Goal: Information Seeking & Learning: Learn about a topic

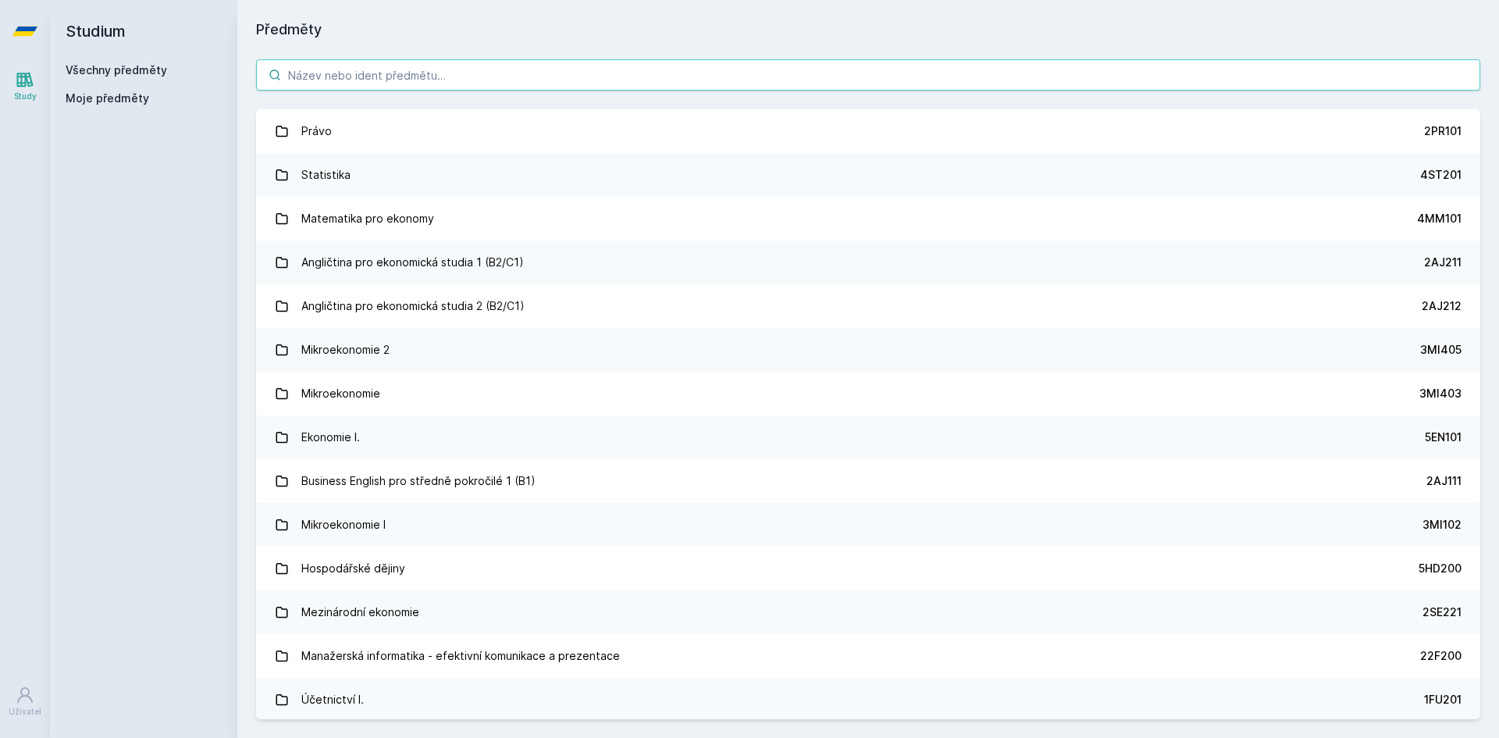
click at [677, 62] on body "Study Uživatel Studium Všechny předměty Moje předměty Předměty Právo 2PR101 Sta…" at bounding box center [749, 369] width 1499 height 738
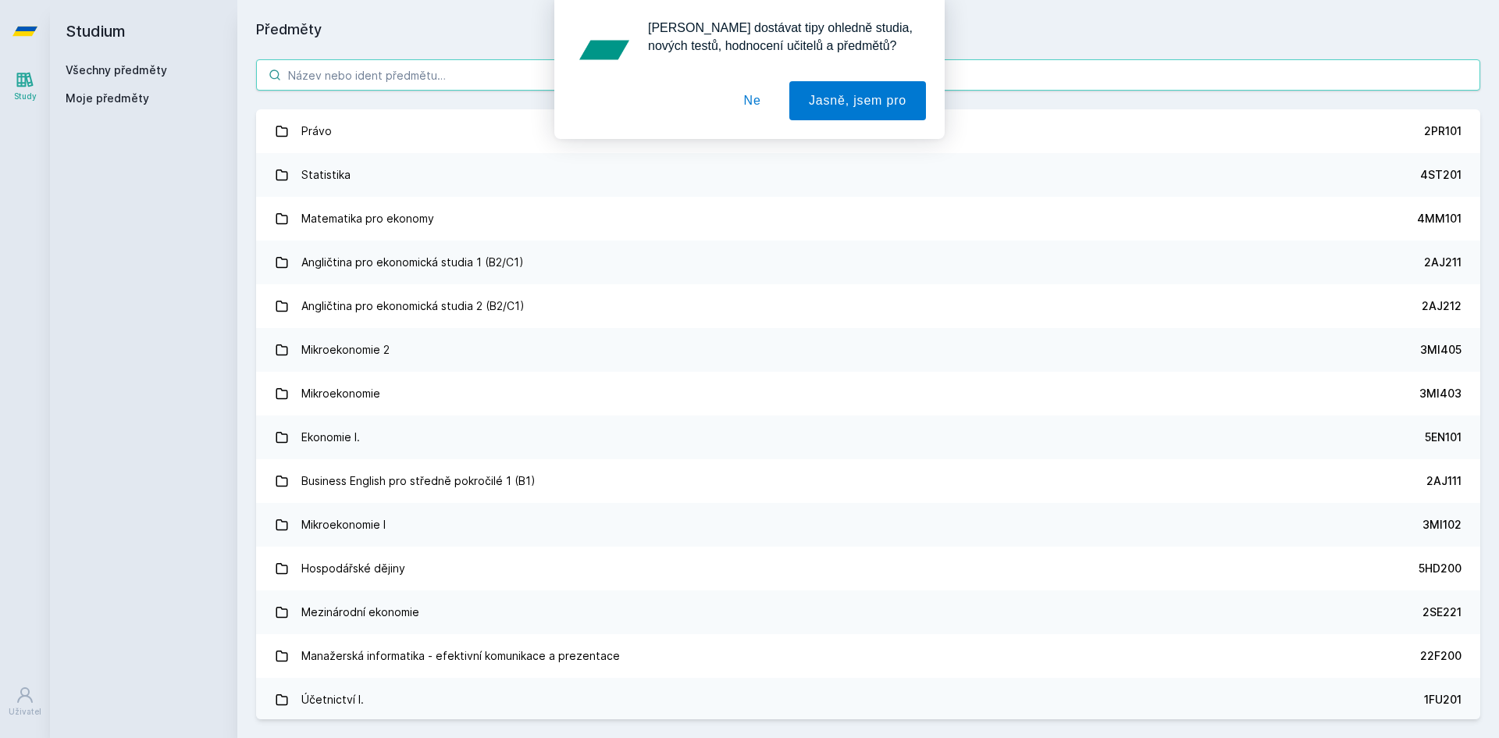
paste input "2PL432"
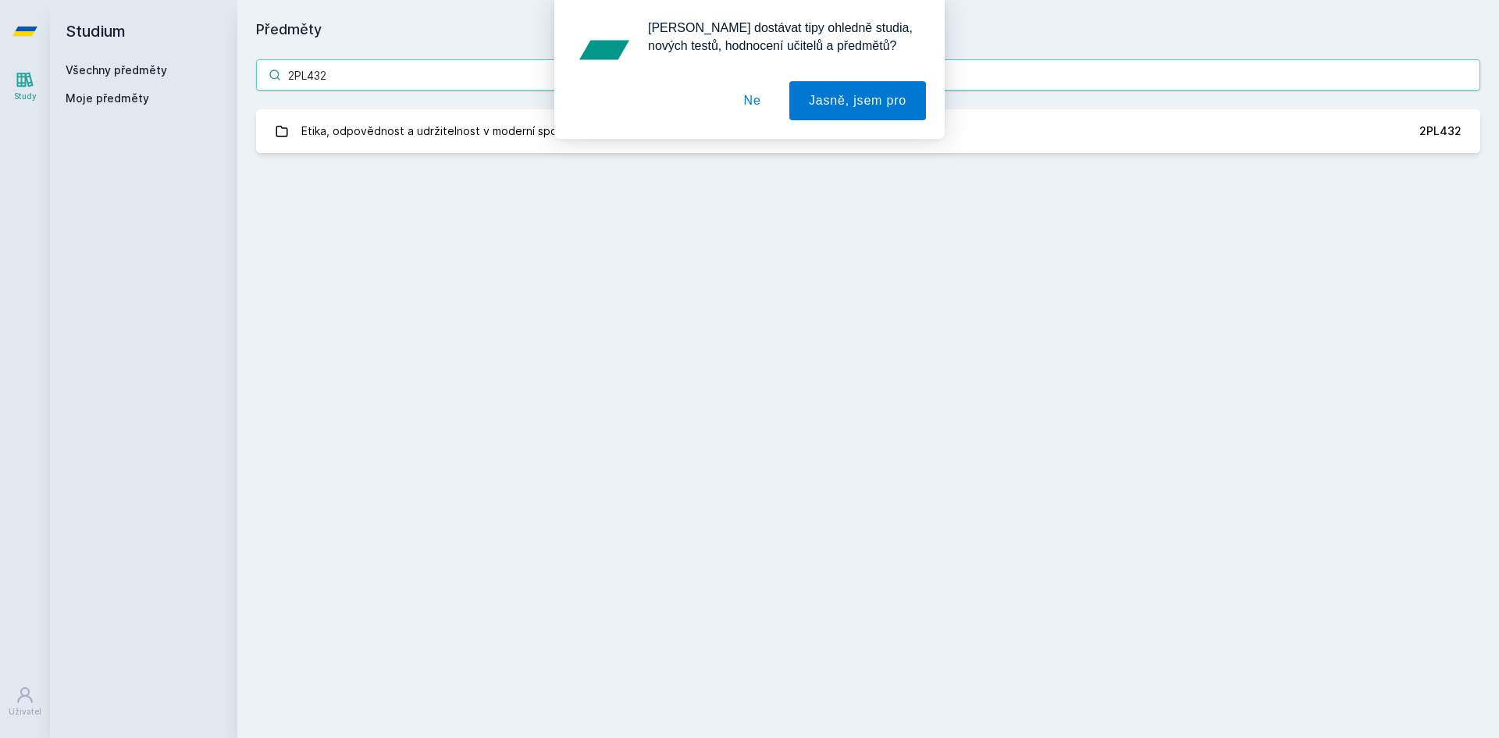
type input "2PL432"
click at [739, 94] on button "Ne" at bounding box center [752, 100] width 56 height 39
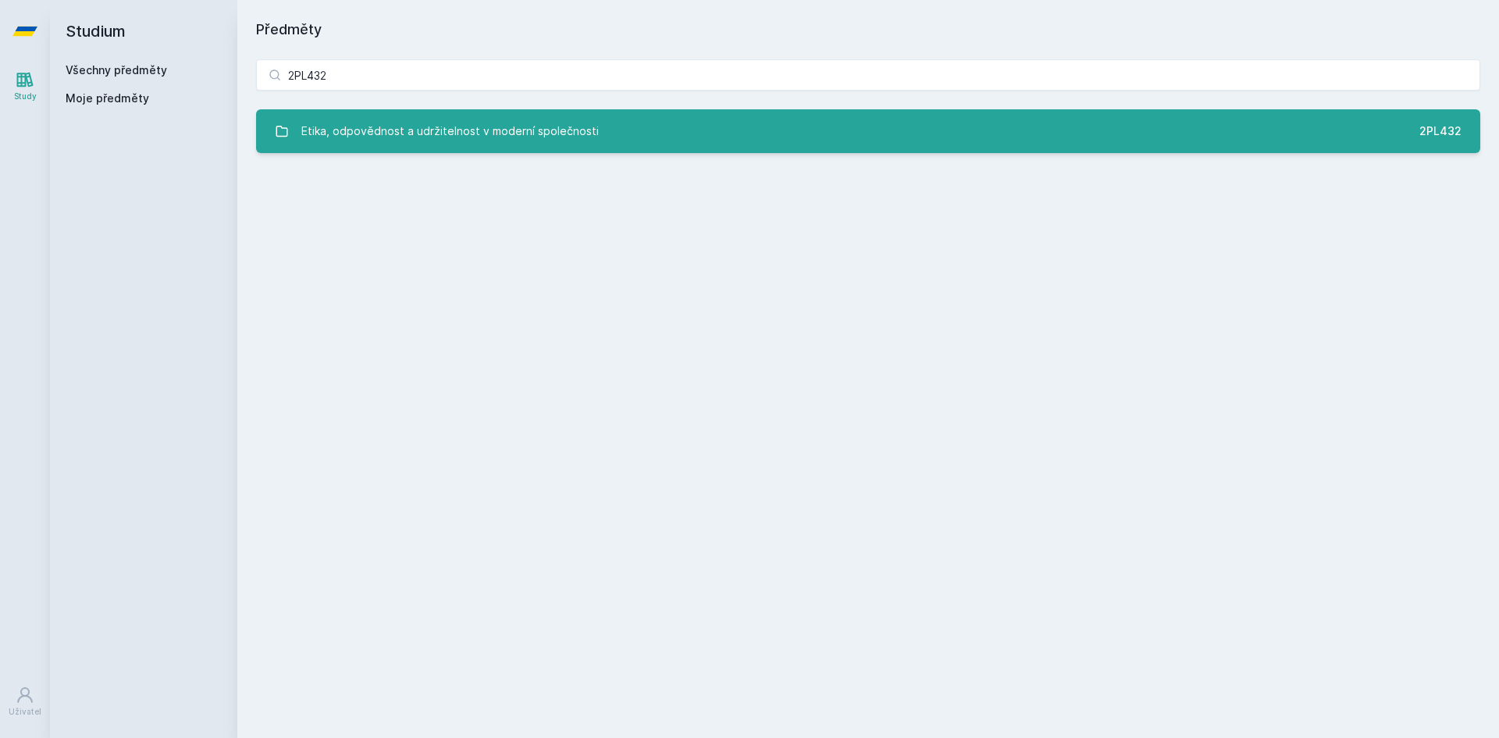
click at [431, 133] on div "Etika, odpovědnost a udržitelnost v moderní společnosti" at bounding box center [449, 131] width 297 height 31
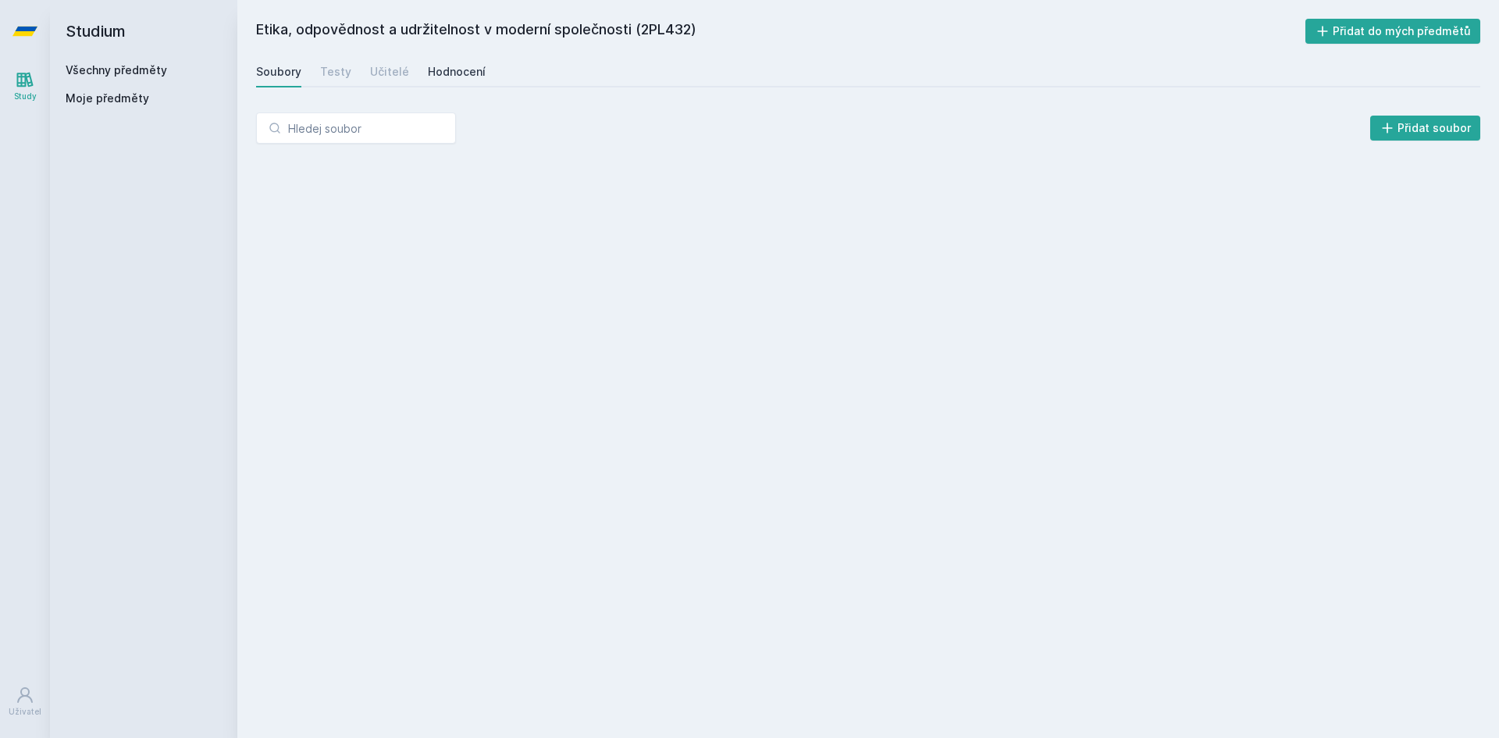
click at [432, 69] on div "Hodnocení" at bounding box center [457, 72] width 58 height 16
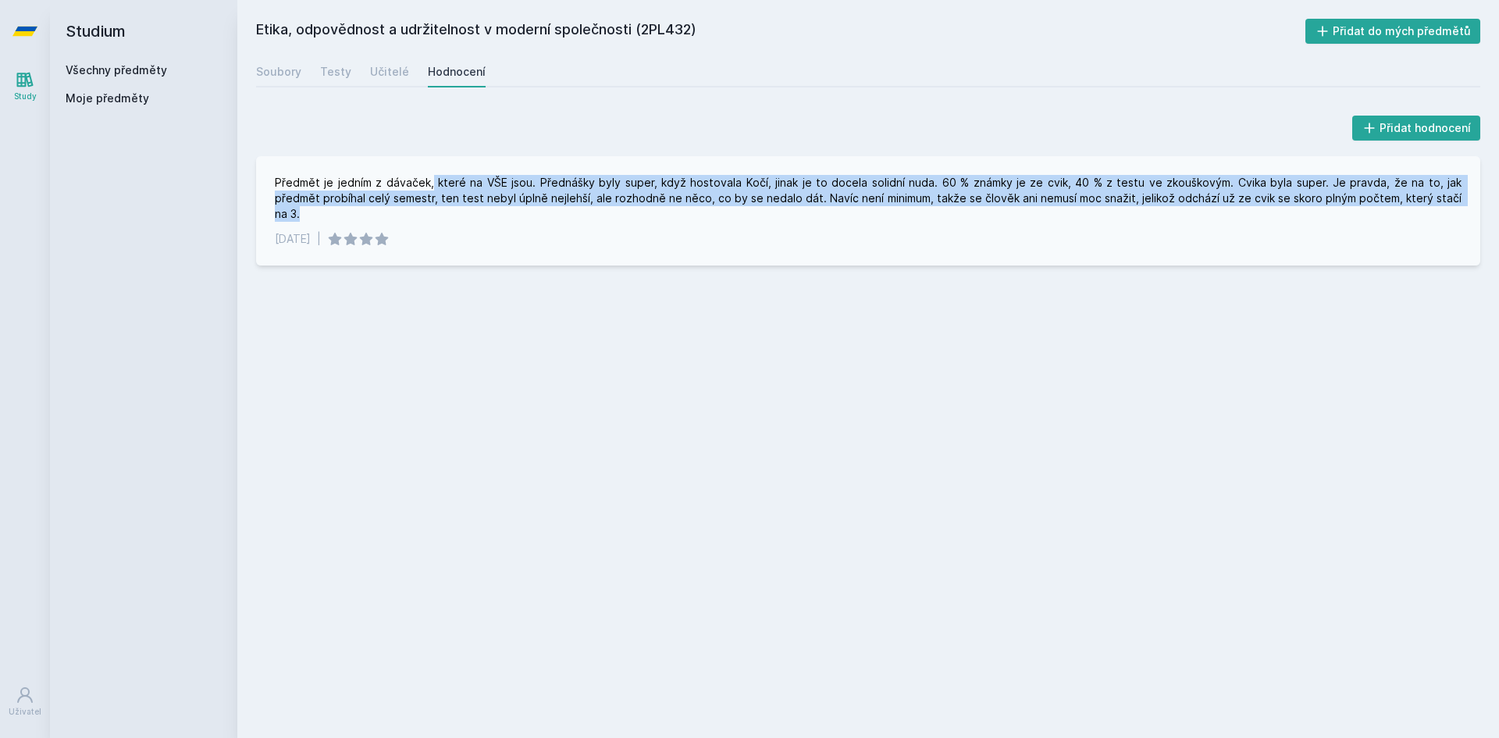
drag, startPoint x: 427, startPoint y: 180, endPoint x: 1470, endPoint y: 202, distance: 1043.8
click at [1470, 202] on div "Předmět je jedním z dávaček, které na VŠE jsou. Přednášky byly super, když host…" at bounding box center [868, 210] width 1224 height 109
